Goal: Information Seeking & Learning: Learn about a topic

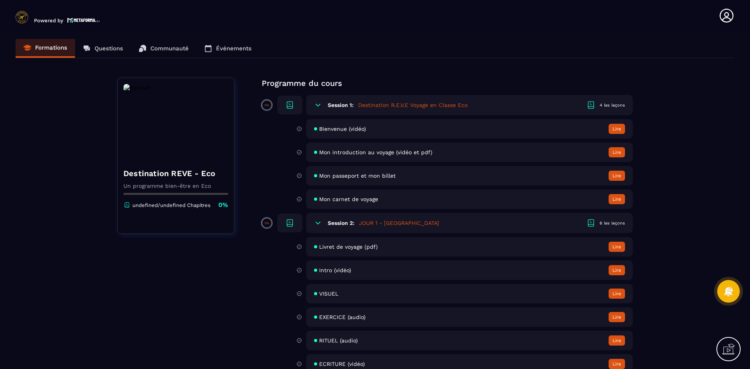
click at [344, 104] on h6 "Session 1:" at bounding box center [341, 105] width 26 height 6
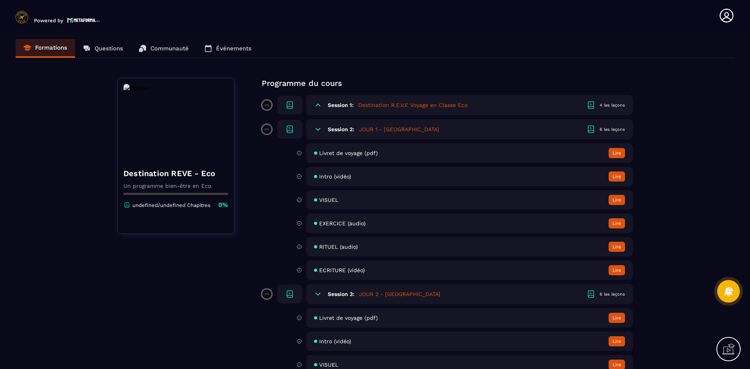
click at [347, 106] on h6 "Session 1:" at bounding box center [341, 105] width 26 height 6
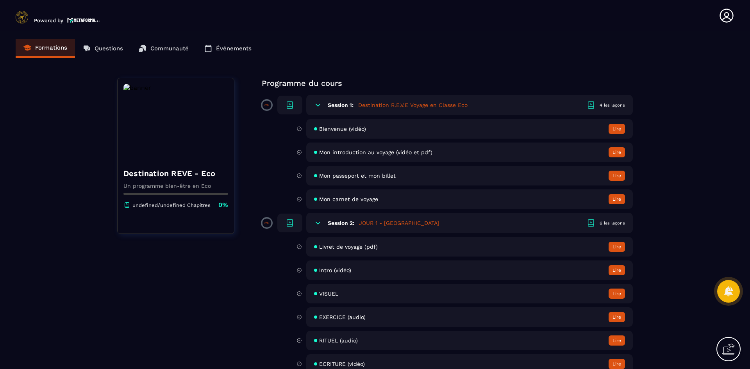
click at [386, 103] on h5 "Destination R.E.V.E Voyage en Classe Eco" at bounding box center [412, 105] width 109 height 8
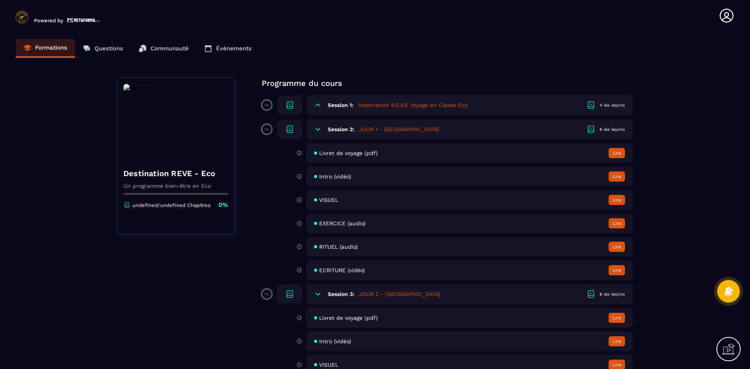
click at [609, 106] on div "4 les leçons" at bounding box center [612, 105] width 25 height 6
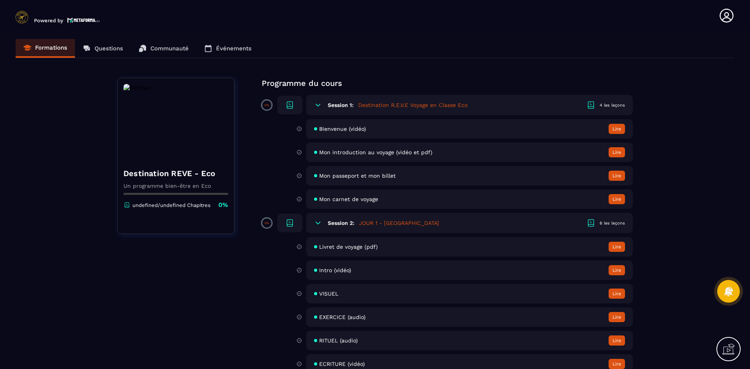
click at [617, 131] on button "Lire" at bounding box center [617, 129] width 16 height 10
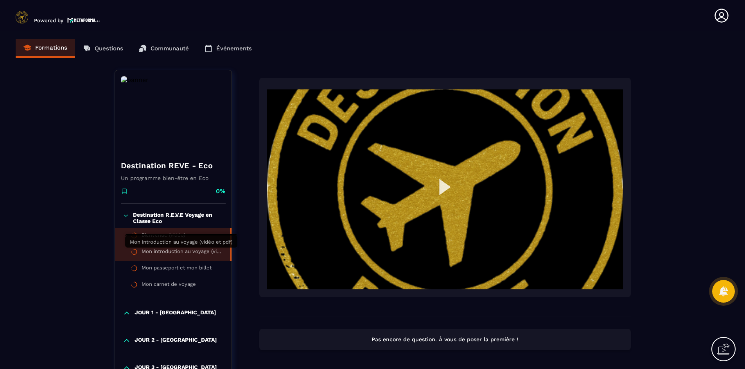
click at [176, 250] on div "Mon introduction au voyage (vidéo et pdf)" at bounding box center [181, 253] width 81 height 9
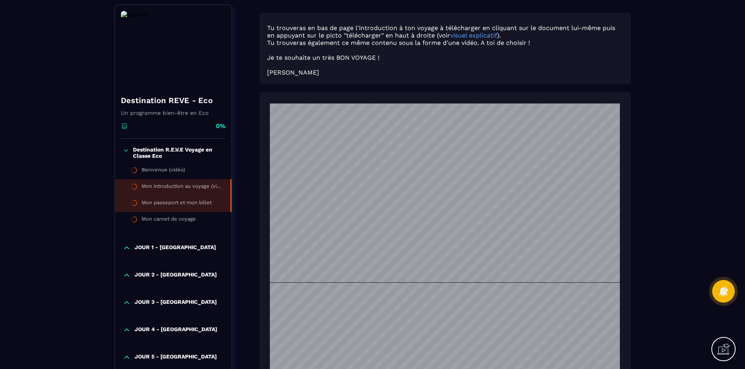
scroll to position [78, 0]
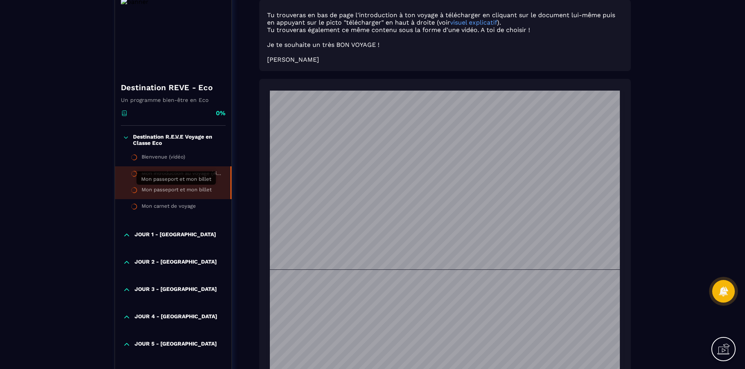
click at [161, 188] on div "Mon passeport et mon billet" at bounding box center [176, 191] width 70 height 9
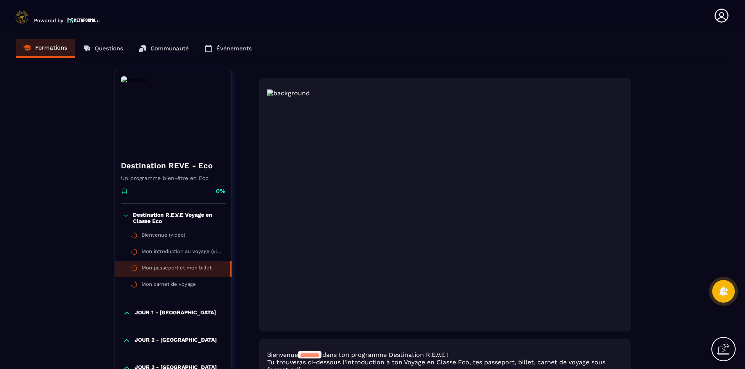
click at [296, 92] on img at bounding box center [445, 207] width 356 height 235
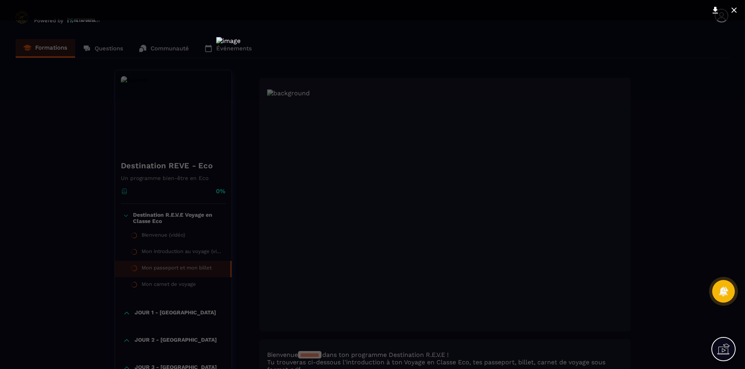
click at [268, 97] on div at bounding box center [372, 185] width 313 height 296
click at [171, 115] on div at bounding box center [372, 184] width 745 height 369
